Goal: Check status

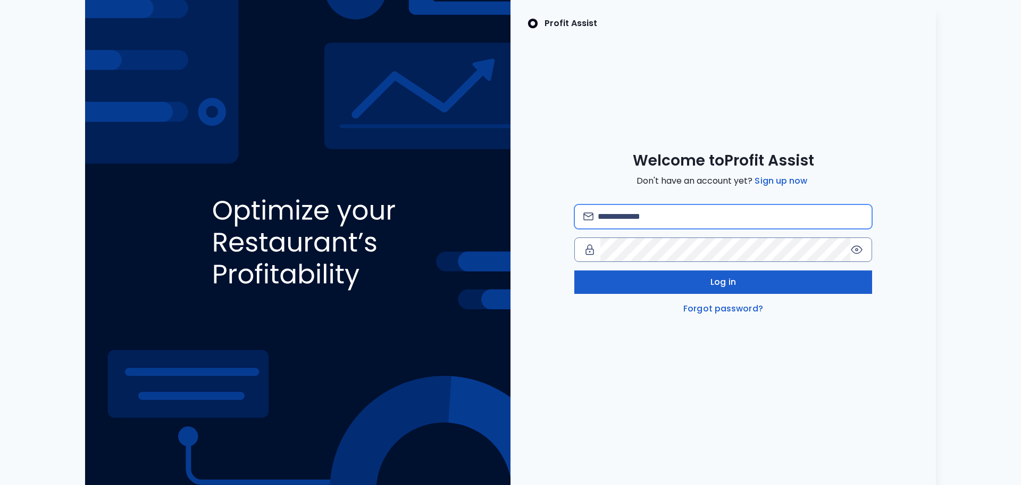
type input "**********"
click at [800, 278] on button "Log in" at bounding box center [723, 281] width 298 height 23
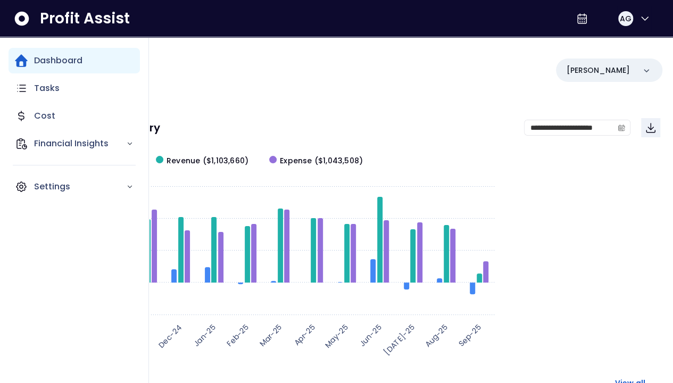
drag, startPoint x: 88, startPoint y: 61, endPoint x: 211, endPoint y: 62, distance: 122.9
click at [88, 61] on div "Dashboard" at bounding box center [74, 61] width 131 height 26
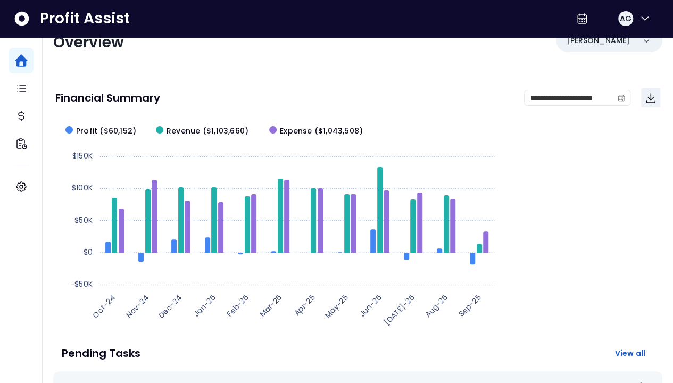
scroll to position [53, 0]
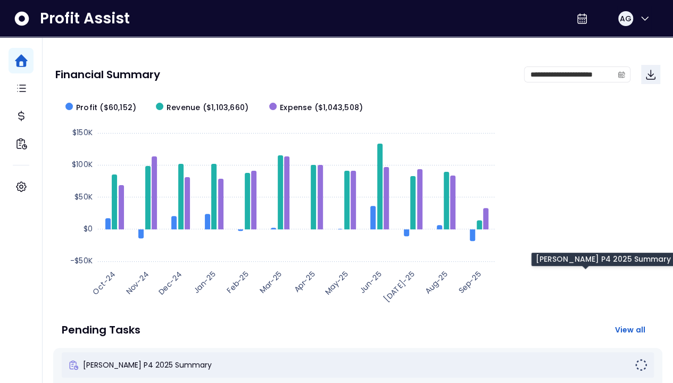
click at [212, 360] on span "[PERSON_NAME] P4 2025 Summary" at bounding box center [147, 365] width 129 height 11
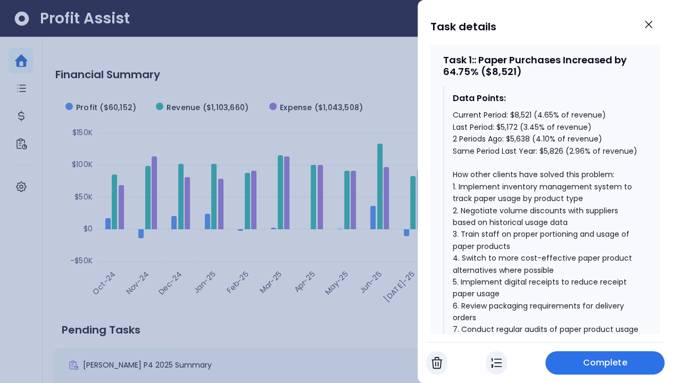
scroll to position [479, 0]
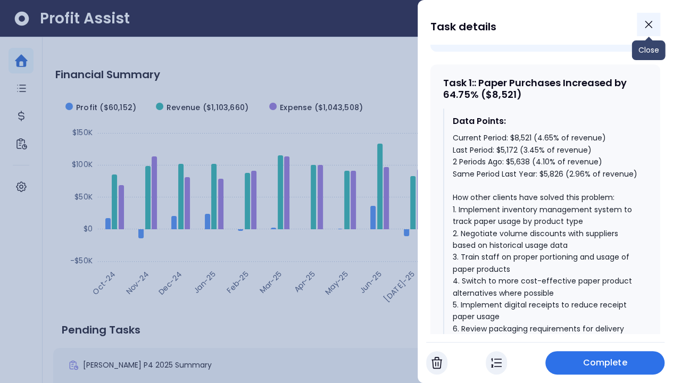
click at [651, 20] on icon "Close" at bounding box center [648, 24] width 13 height 13
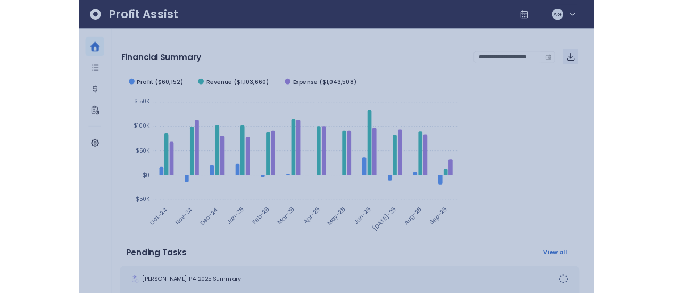
scroll to position [53, 0]
